Goal: Complete application form

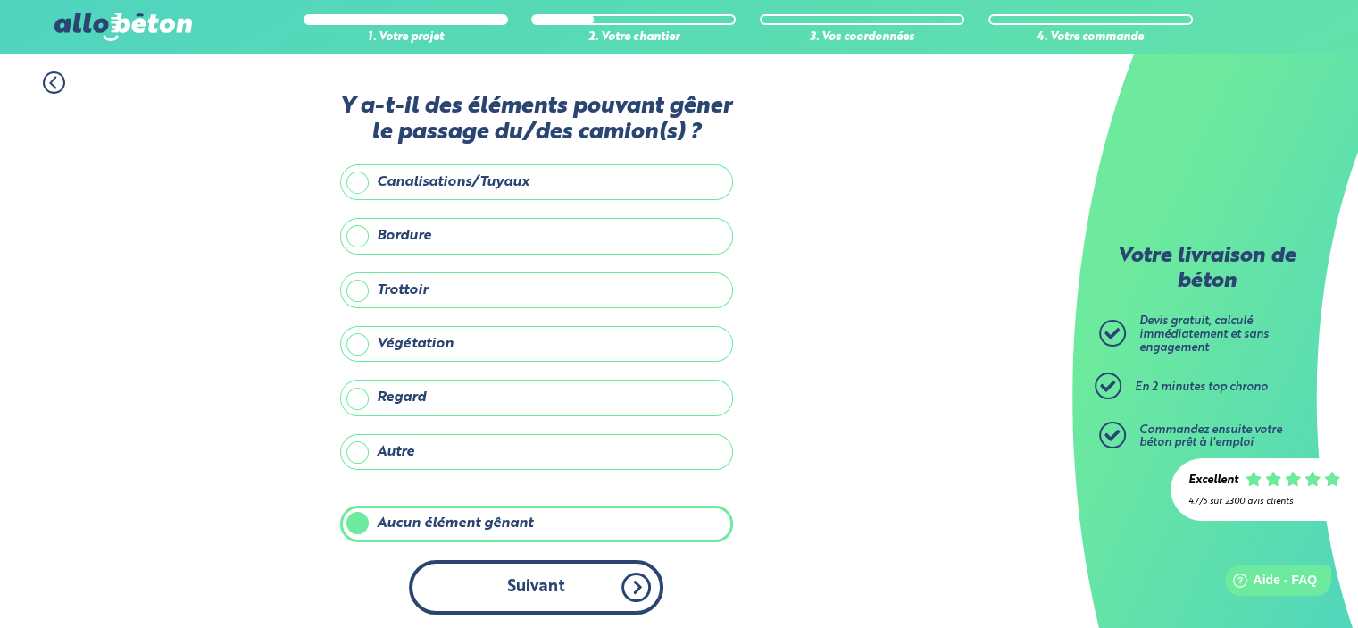
click at [638, 580] on button "Suivant" at bounding box center [536, 587] width 254 height 54
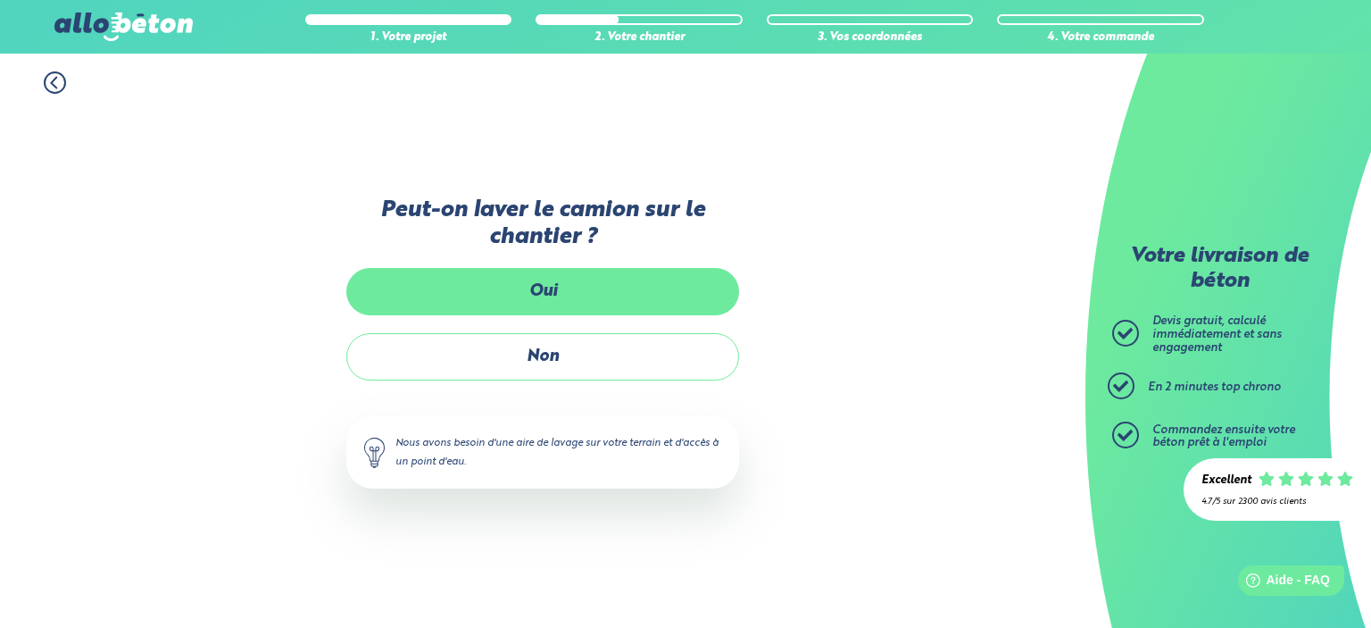
click at [548, 291] on label "Oui" at bounding box center [542, 291] width 393 height 47
click at [0, 0] on input "Oui" at bounding box center [0, 0] width 0 height 0
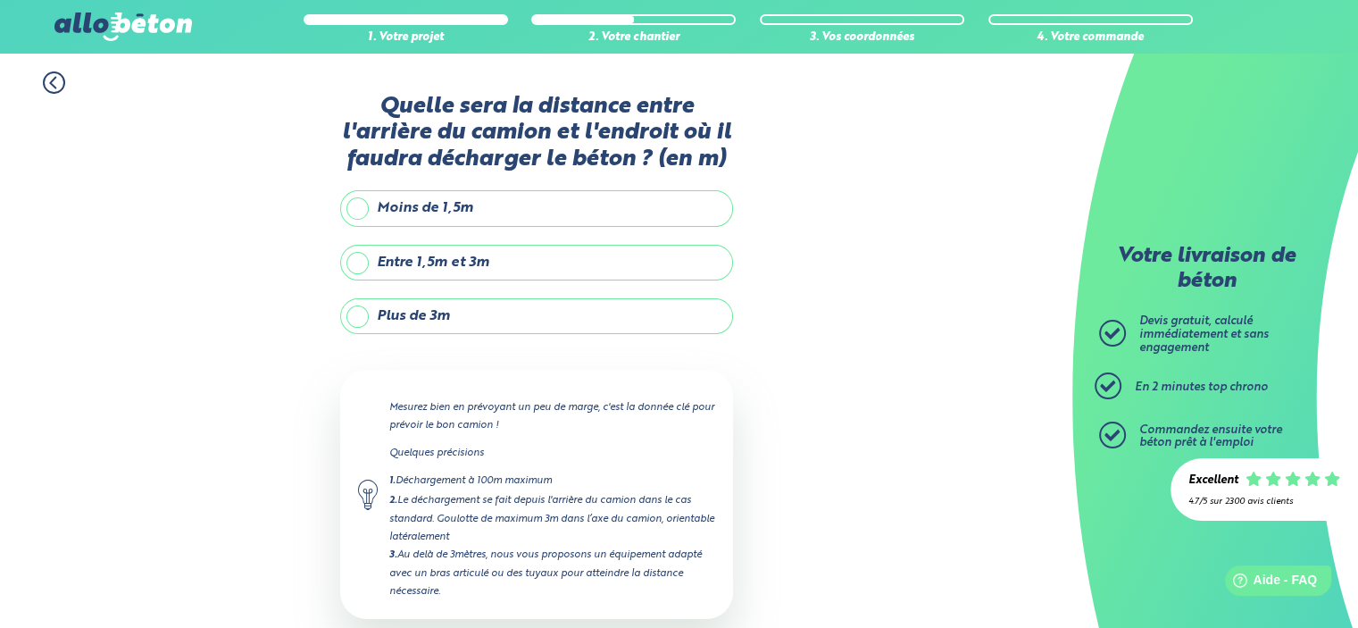
click at [358, 262] on label "Entre 1,5m et 3m" at bounding box center [536, 263] width 393 height 36
click at [0, 0] on input "Entre 1,5m et 3m" at bounding box center [0, 0] width 0 height 0
click at [897, 308] on div "1. Votre projet 2. Votre chantier 3. Vos coordonnées 4. Votre commande Quelle s…" at bounding box center [536, 390] width 1072 height 673
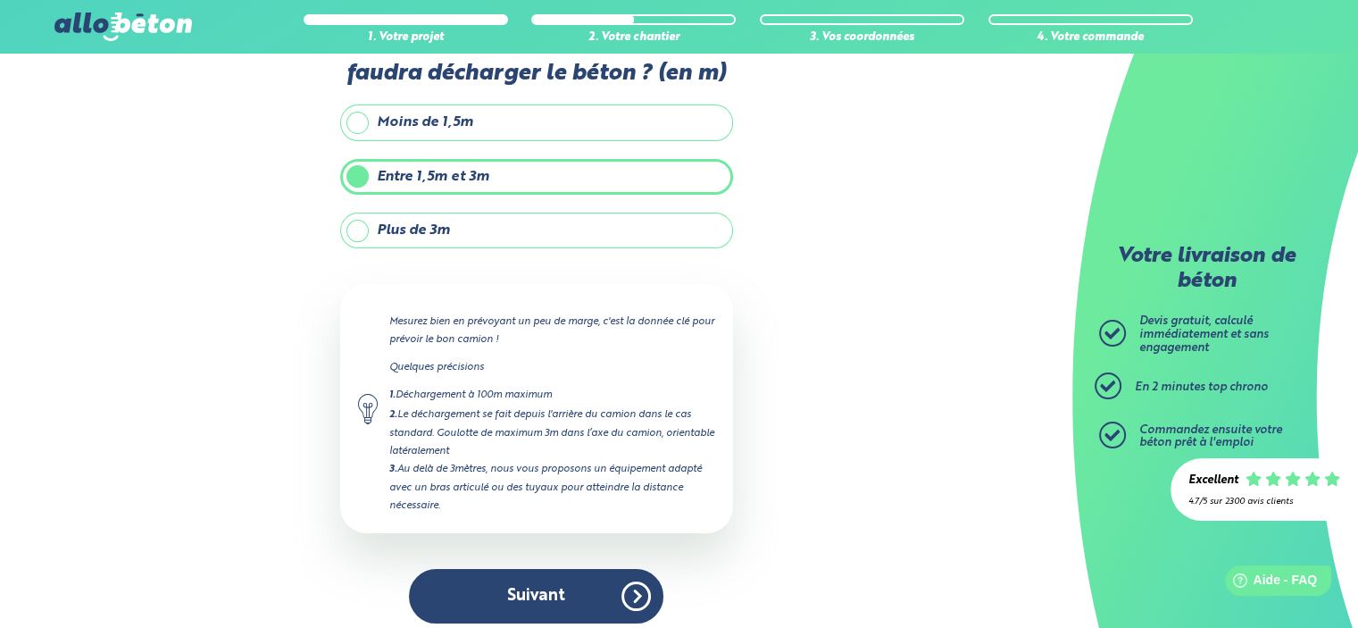
scroll to position [94, 0]
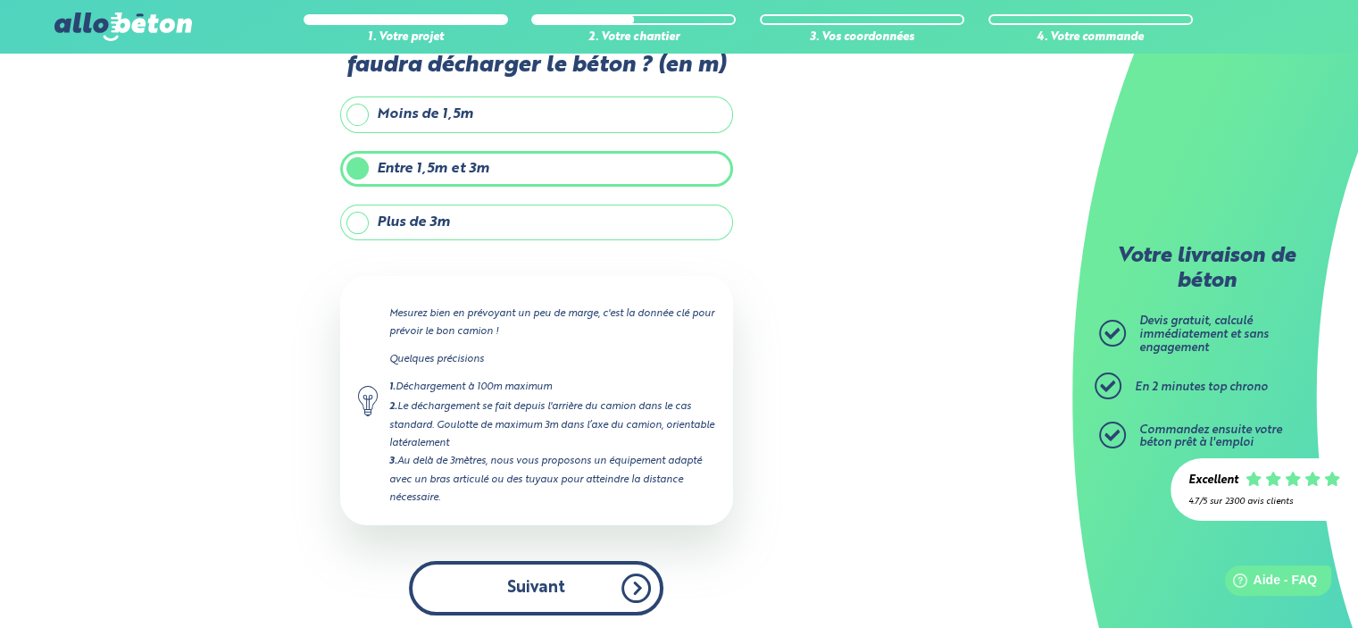
click at [549, 575] on button "Suivant" at bounding box center [536, 588] width 254 height 54
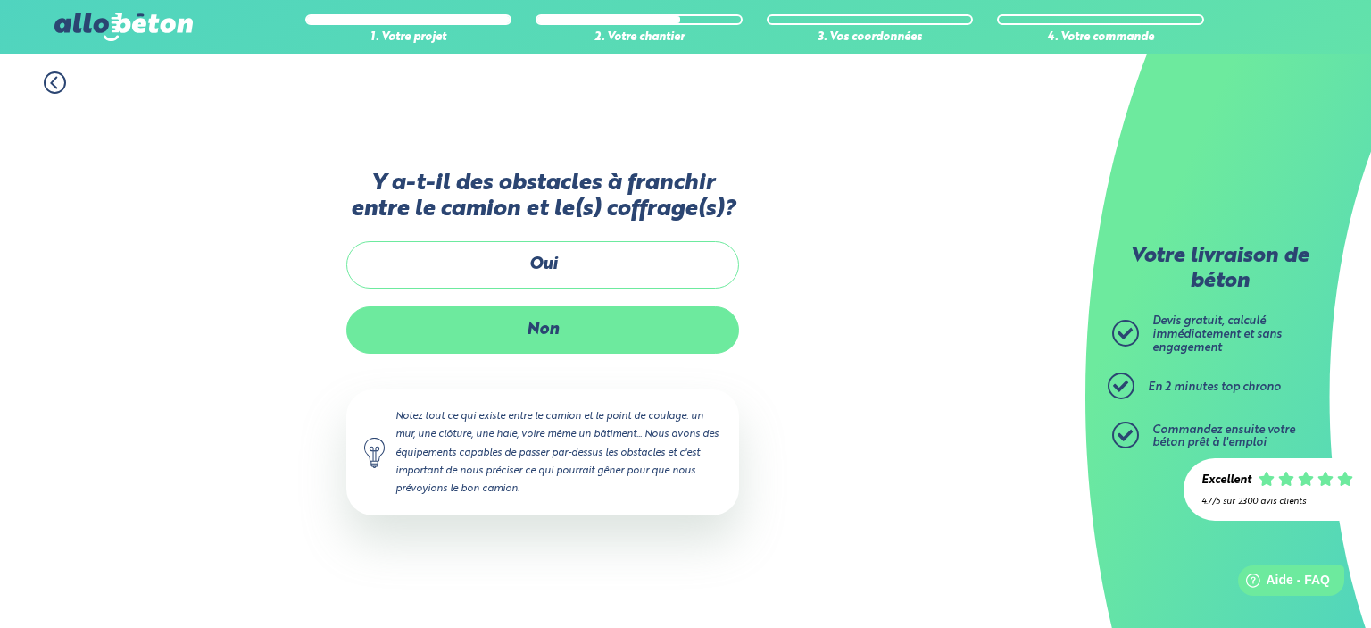
click at [550, 340] on label "Non" at bounding box center [542, 329] width 393 height 47
click at [0, 0] on input "Non" at bounding box center [0, 0] width 0 height 0
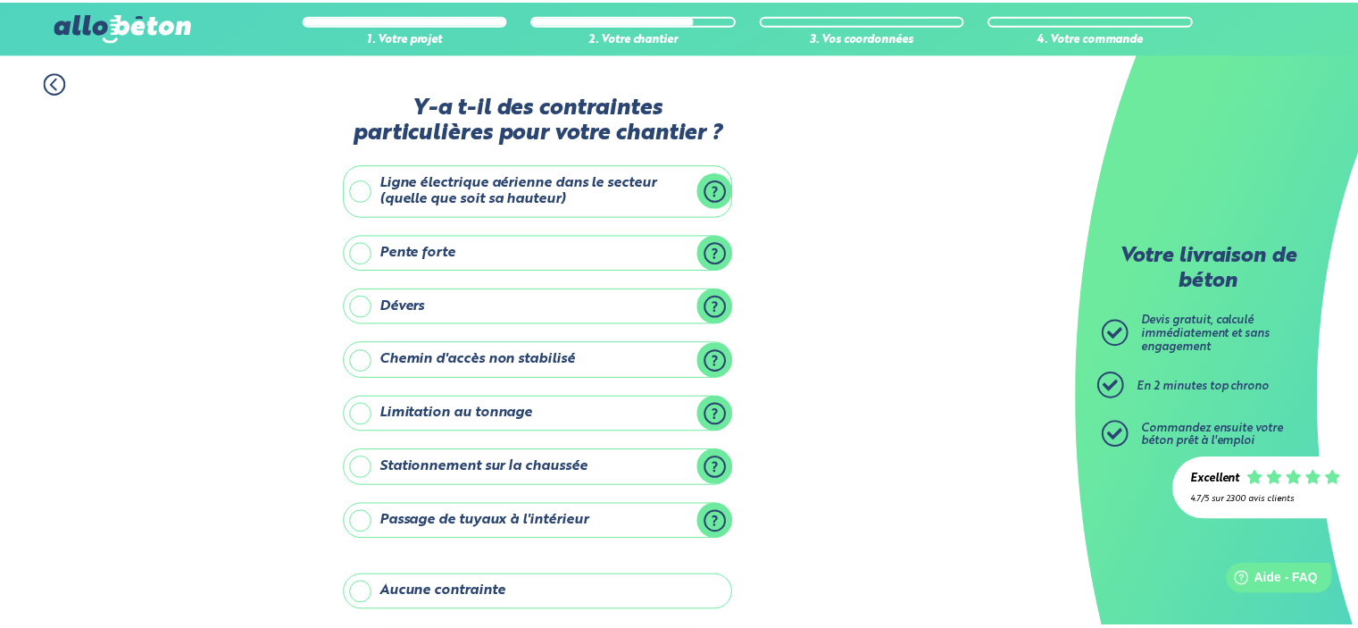
scroll to position [196, 0]
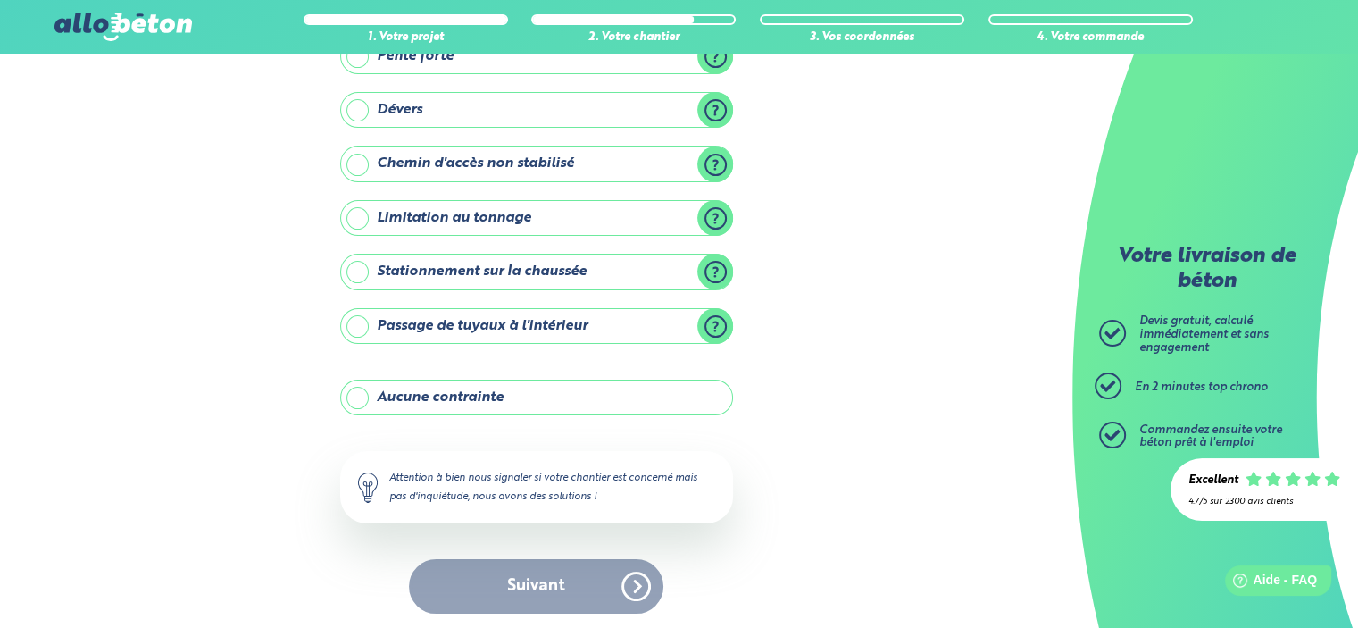
click at [919, 306] on div "1. Votre projet 2. Votre chantier 3. Vos coordonnées 4. Votre commande Y-a t-il…" at bounding box center [536, 244] width 1072 height 774
click at [360, 407] on label "Aucune contrainte" at bounding box center [536, 397] width 393 height 36
click at [0, 0] on input "Aucune contrainte" at bounding box center [0, 0] width 0 height 0
click at [360, 407] on label "Aucune contrainte" at bounding box center [536, 397] width 393 height 36
click at [0, 0] on input "Aucune contrainte" at bounding box center [0, 0] width 0 height 0
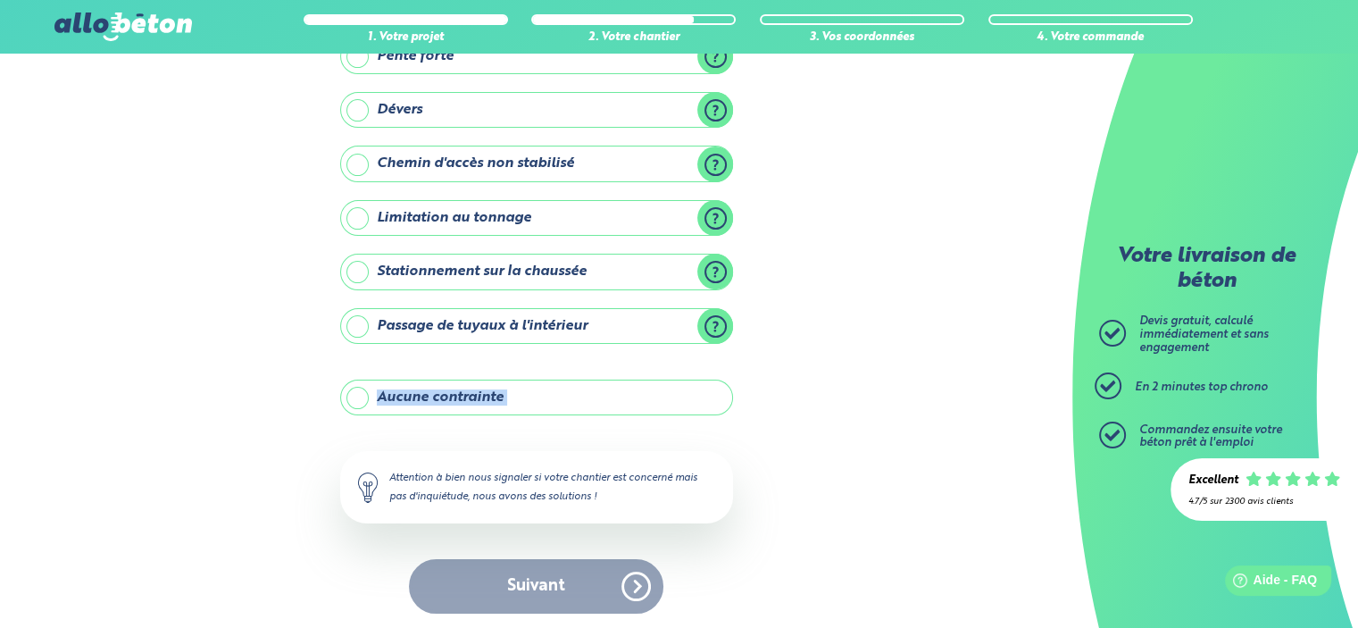
click at [360, 407] on label "Aucune contrainte" at bounding box center [536, 397] width 393 height 36
click at [0, 0] on input "Aucune contrainte" at bounding box center [0, 0] width 0 height 0
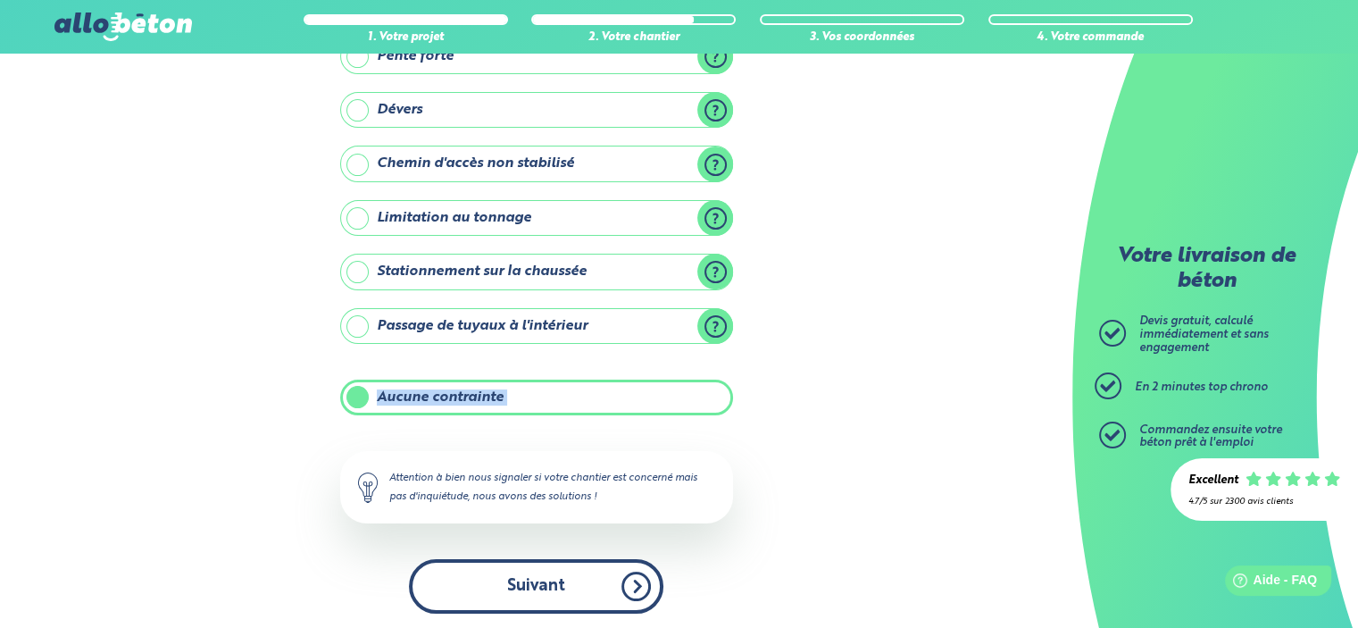
click at [538, 574] on button "Suivant" at bounding box center [536, 586] width 254 height 54
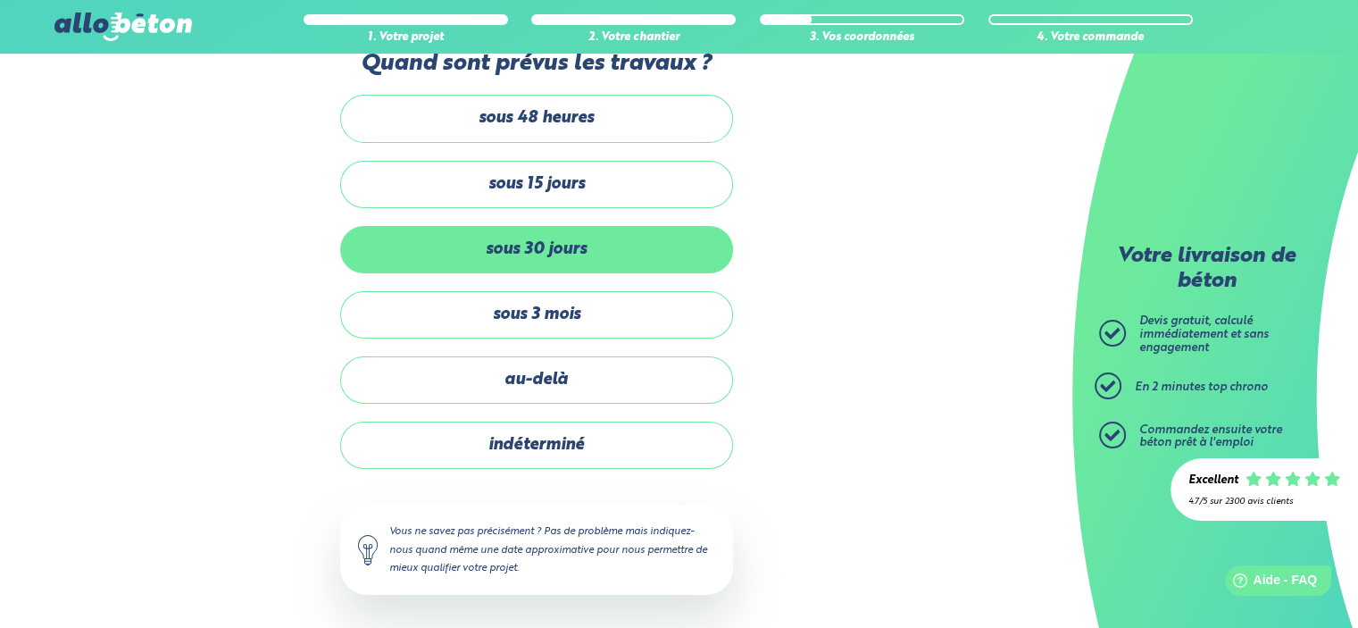
click at [514, 250] on label "sous 30 jours" at bounding box center [536, 249] width 393 height 47
click at [0, 0] on input "sous 30 jours" at bounding box center [0, 0] width 0 height 0
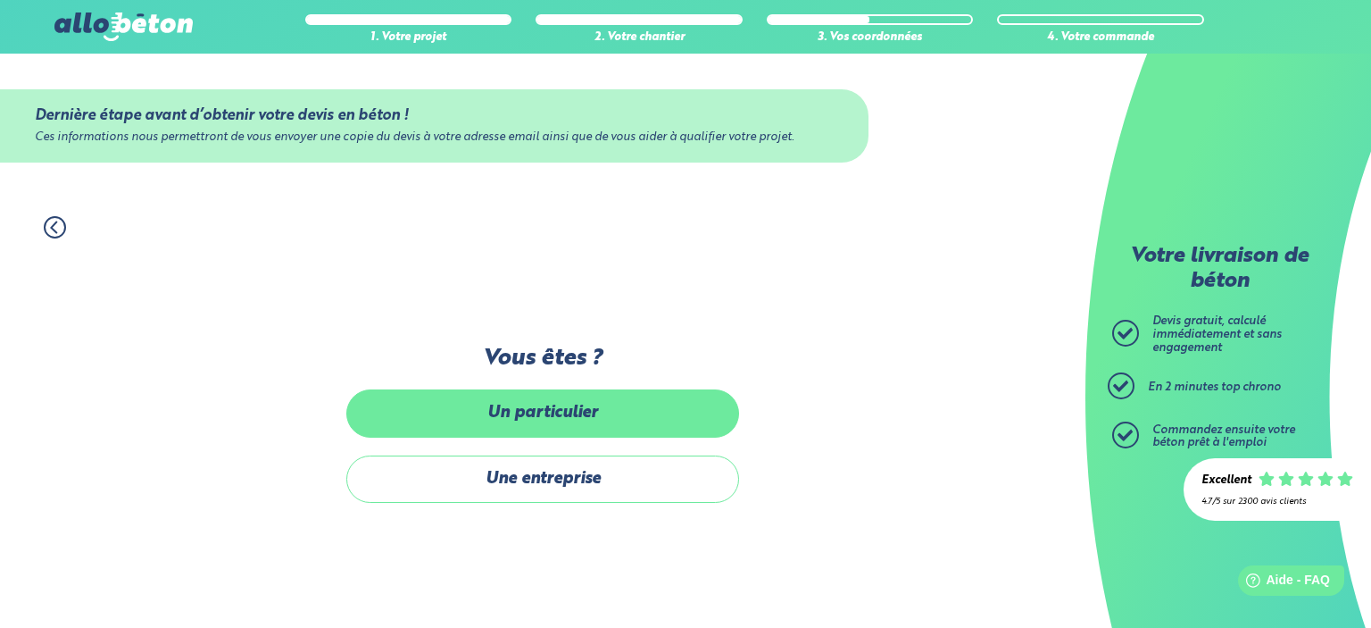
click at [519, 417] on label "Un particulier" at bounding box center [542, 412] width 393 height 47
click at [0, 0] on input "Un particulier" at bounding box center [0, 0] width 0 height 0
